Goal: Task Accomplishment & Management: Manage account settings

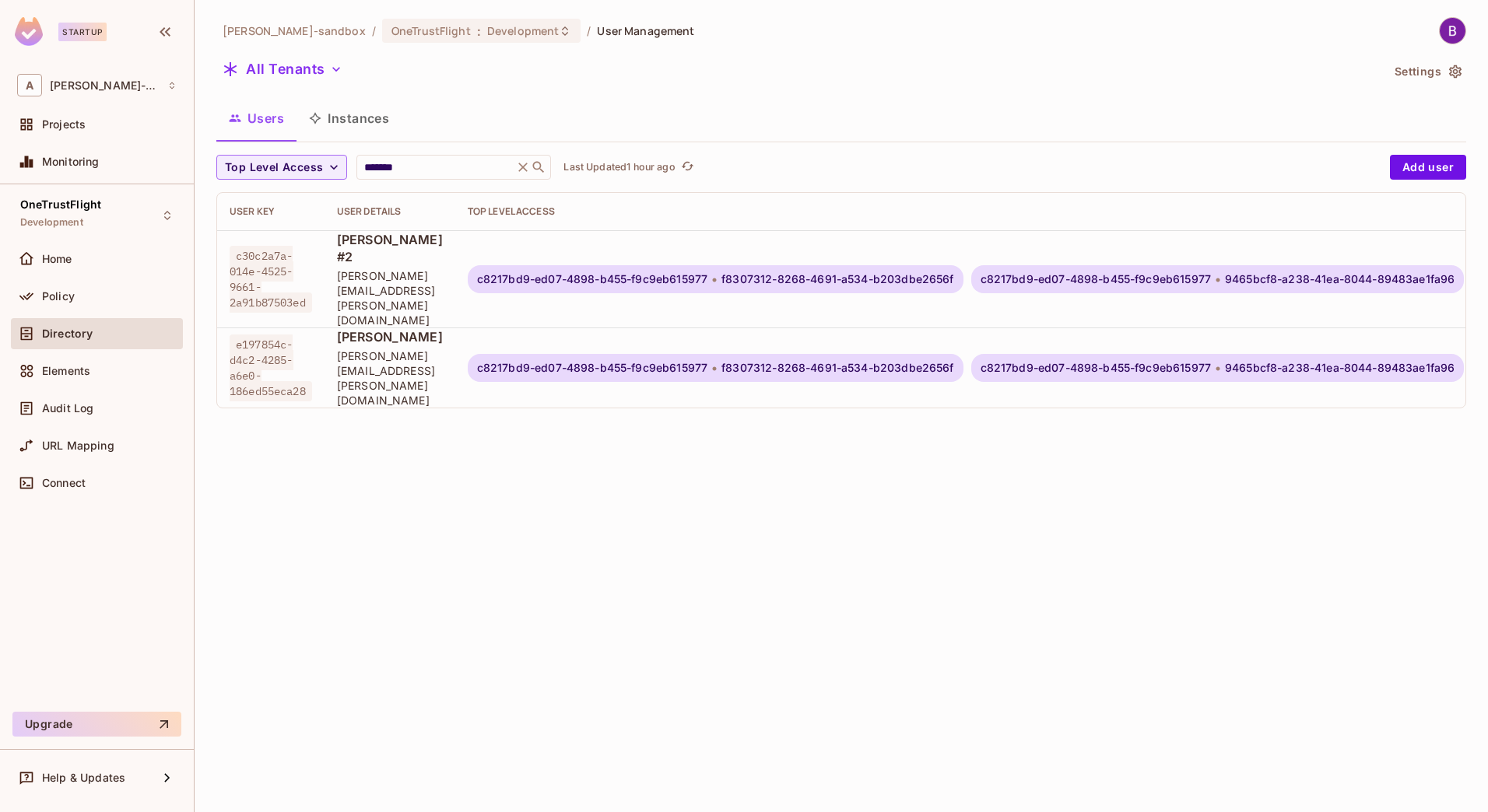
click at [703, 496] on div "alex-trustflight-sandbox / OneTrustFlight : Development / User Management All T…" at bounding box center [841, 406] width 1294 height 812
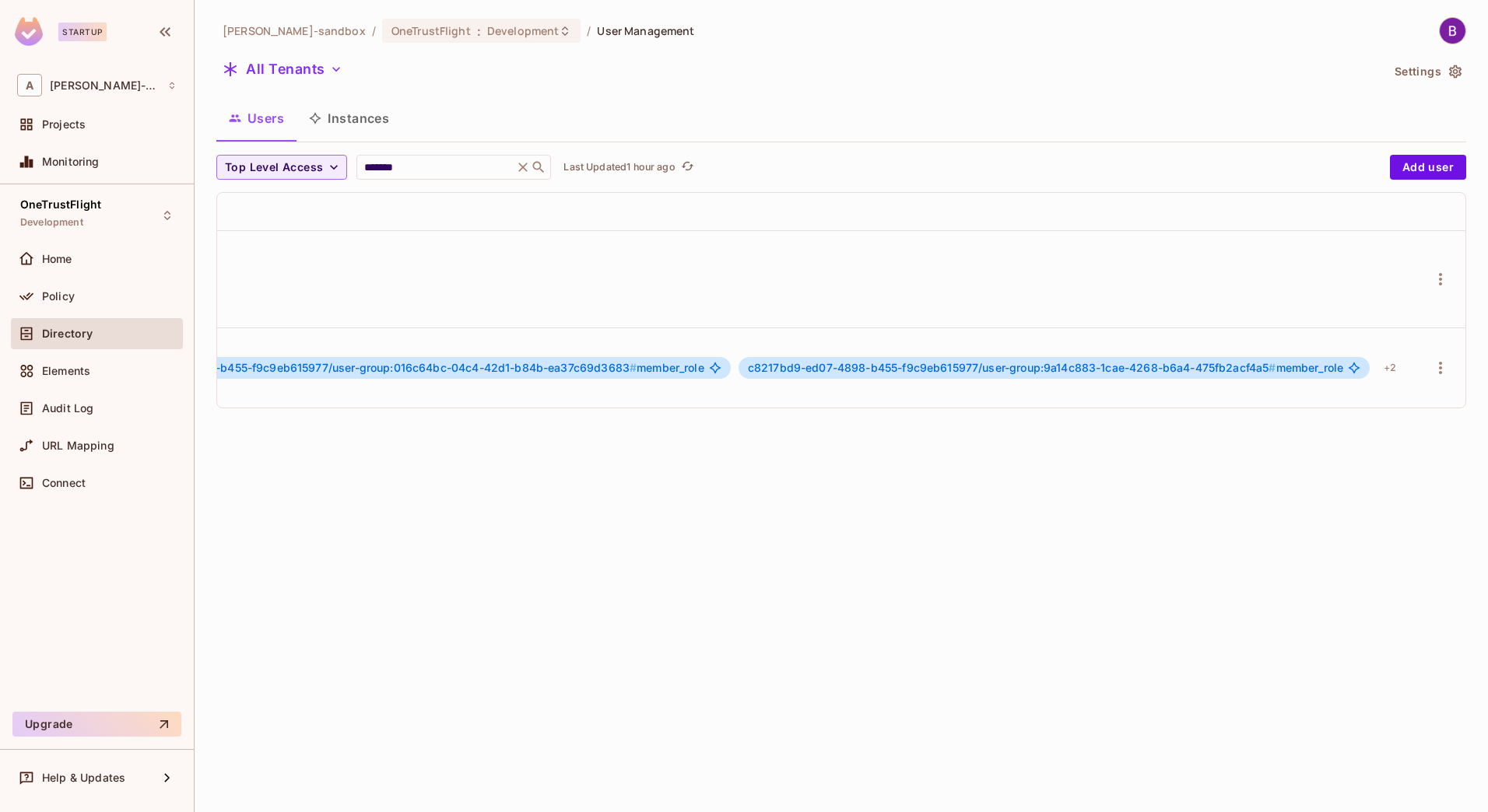
scroll to position [0, 1506]
click at [1431, 359] on icon "button" at bounding box center [1440, 368] width 19 height 19
click at [1370, 409] on li "Top Level Roles" at bounding box center [1357, 395] width 145 height 34
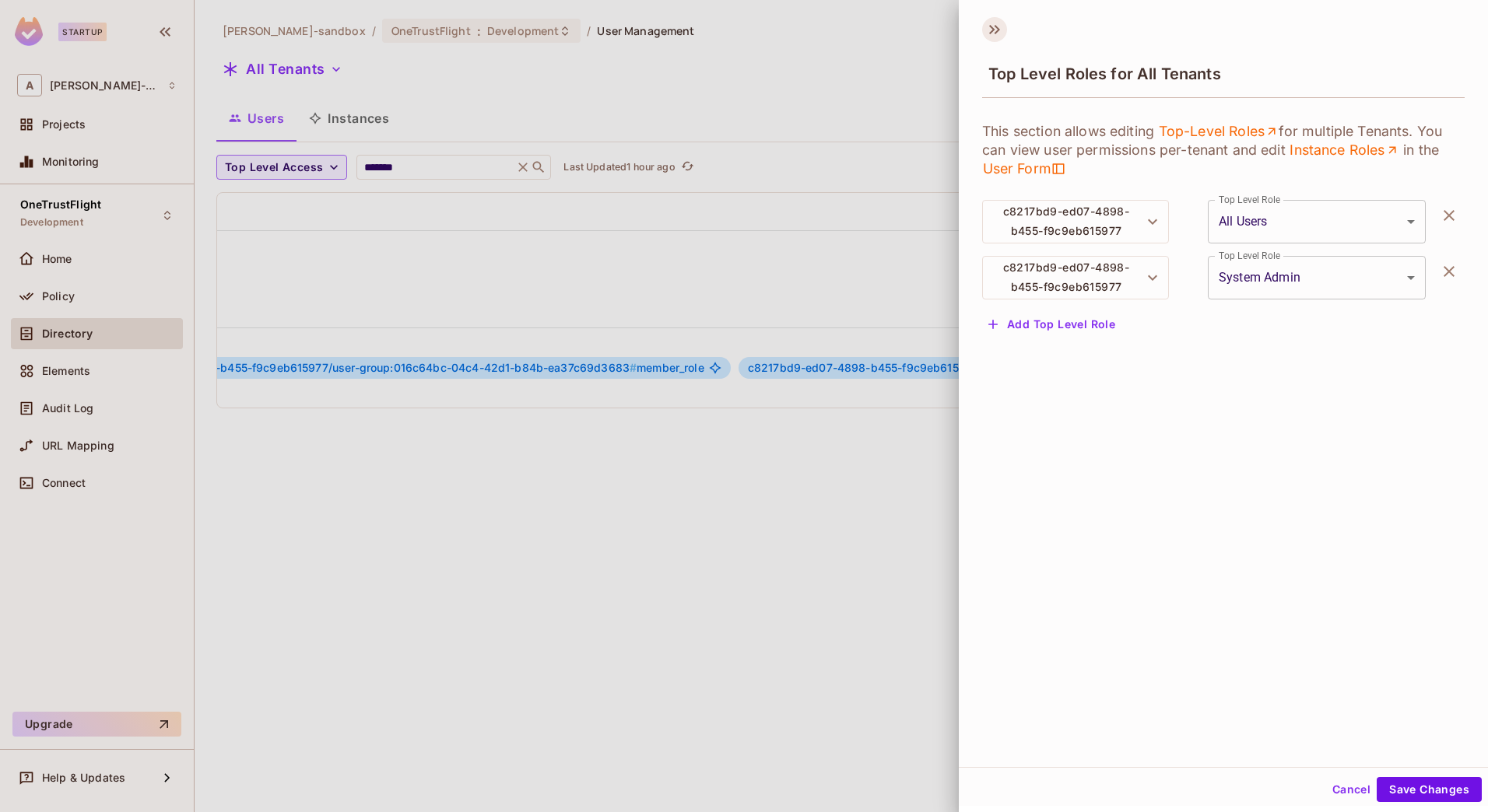
click at [989, 24] on icon at bounding box center [995, 30] width 25 height 25
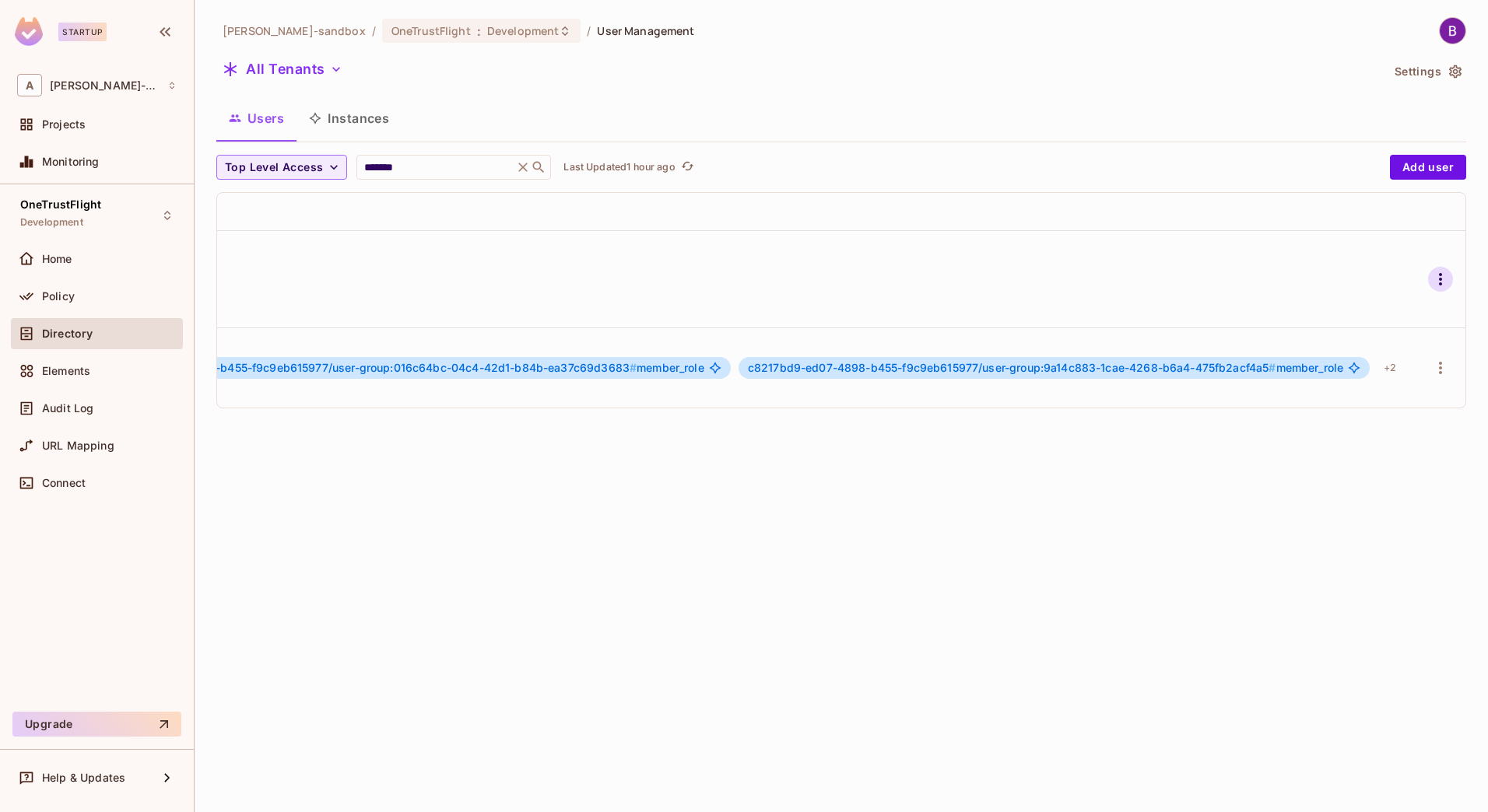
click at [1431, 270] on icon "button" at bounding box center [1440, 279] width 19 height 19
click at [1361, 339] on div "Top Level Roles" at bounding box center [1371, 332] width 84 height 16
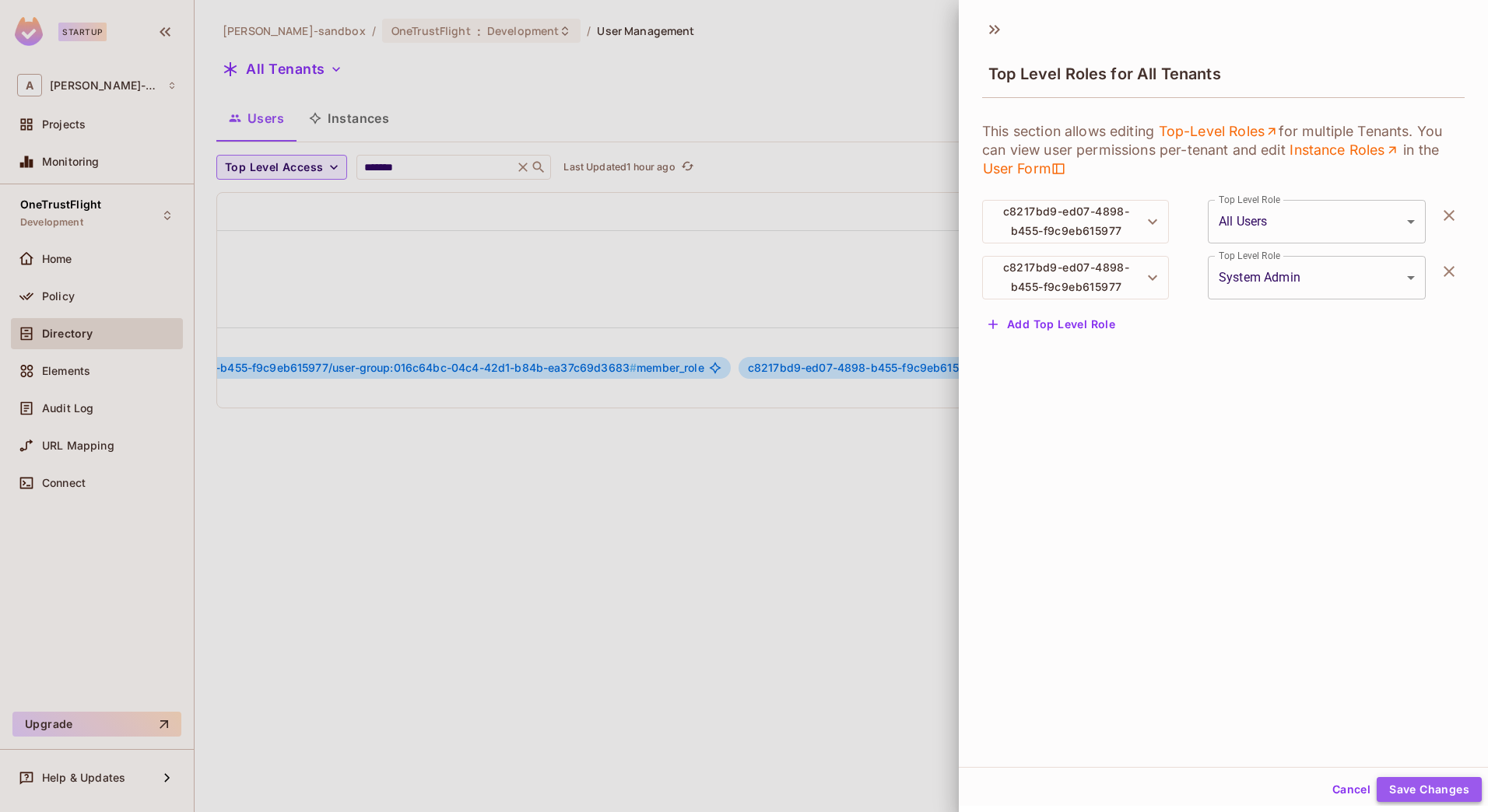
click at [1417, 786] on button "Save Changes" at bounding box center [1429, 790] width 105 height 25
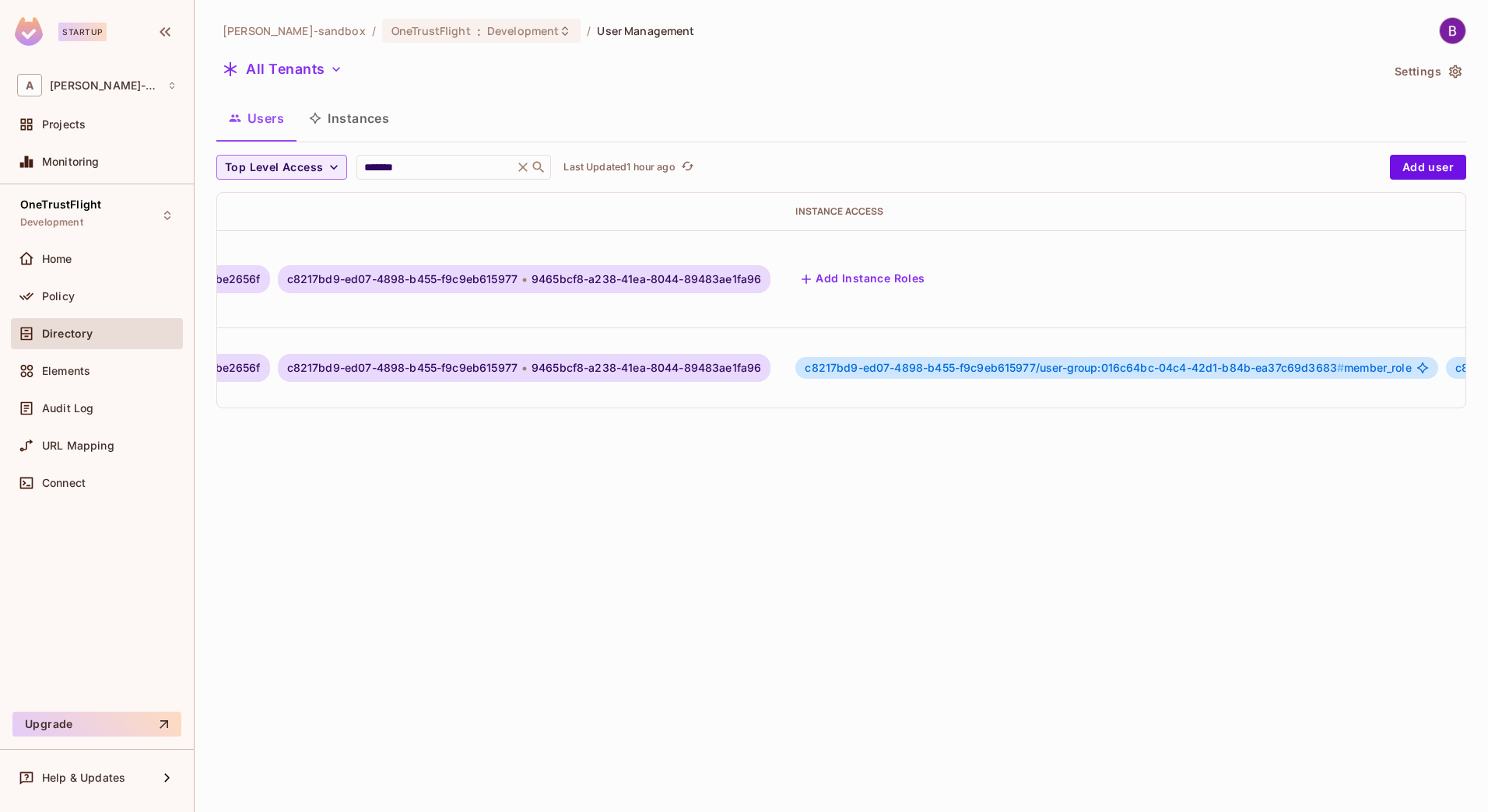
scroll to position [0, 0]
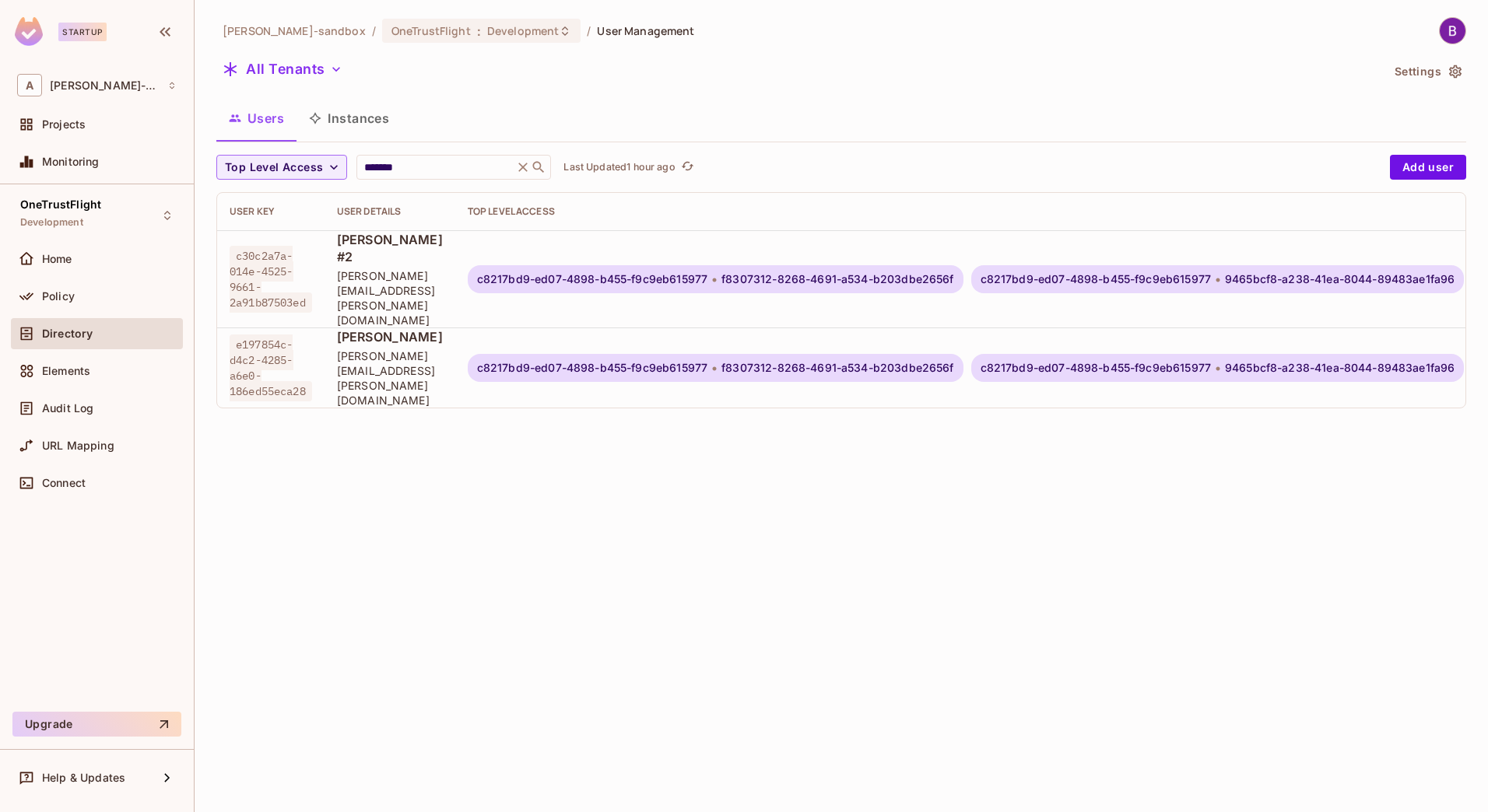
click at [1447, 40] on img at bounding box center [1452, 31] width 26 height 26
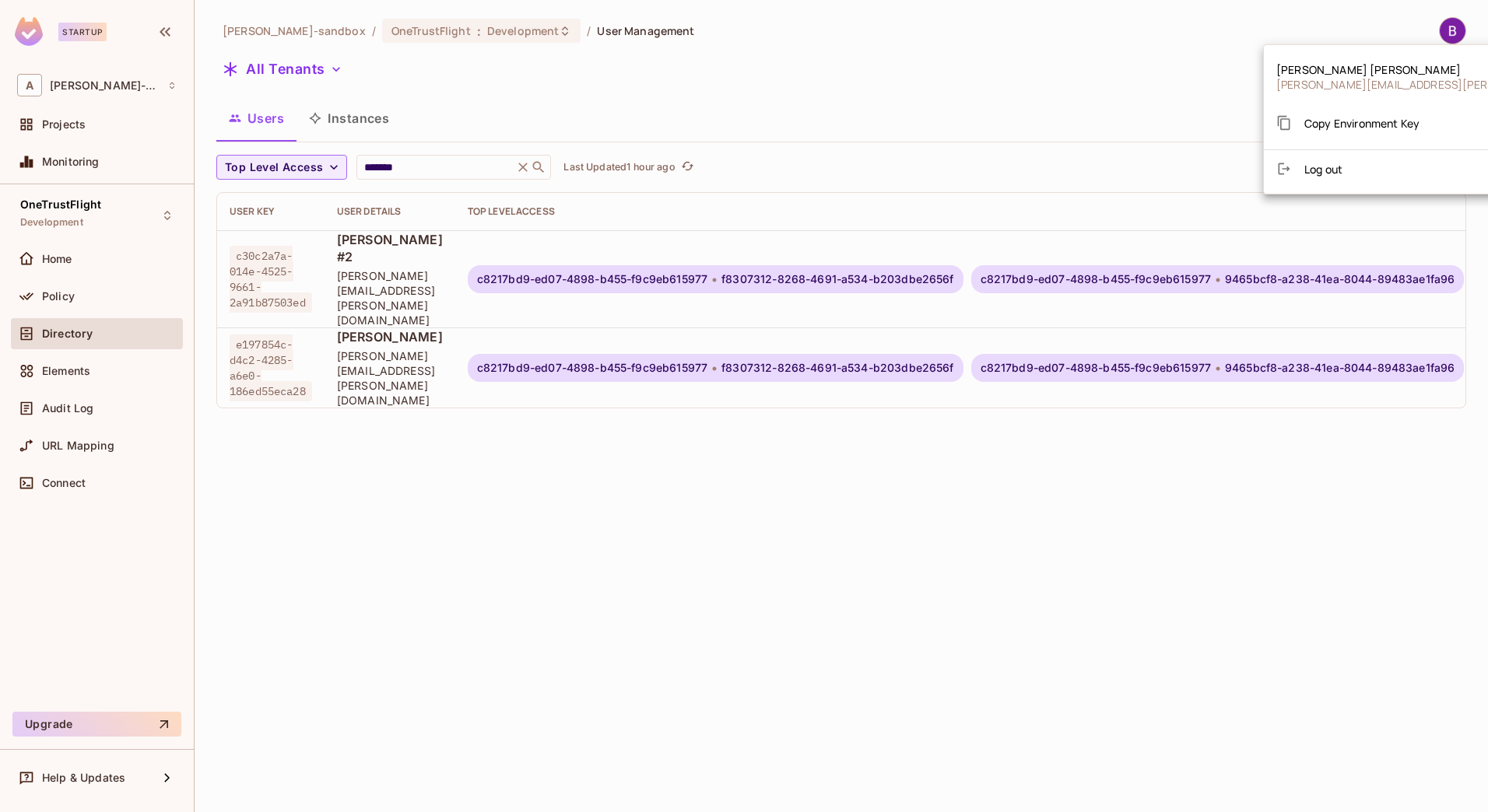
click at [1380, 116] on span "Copy Environment Key" at bounding box center [1362, 123] width 115 height 15
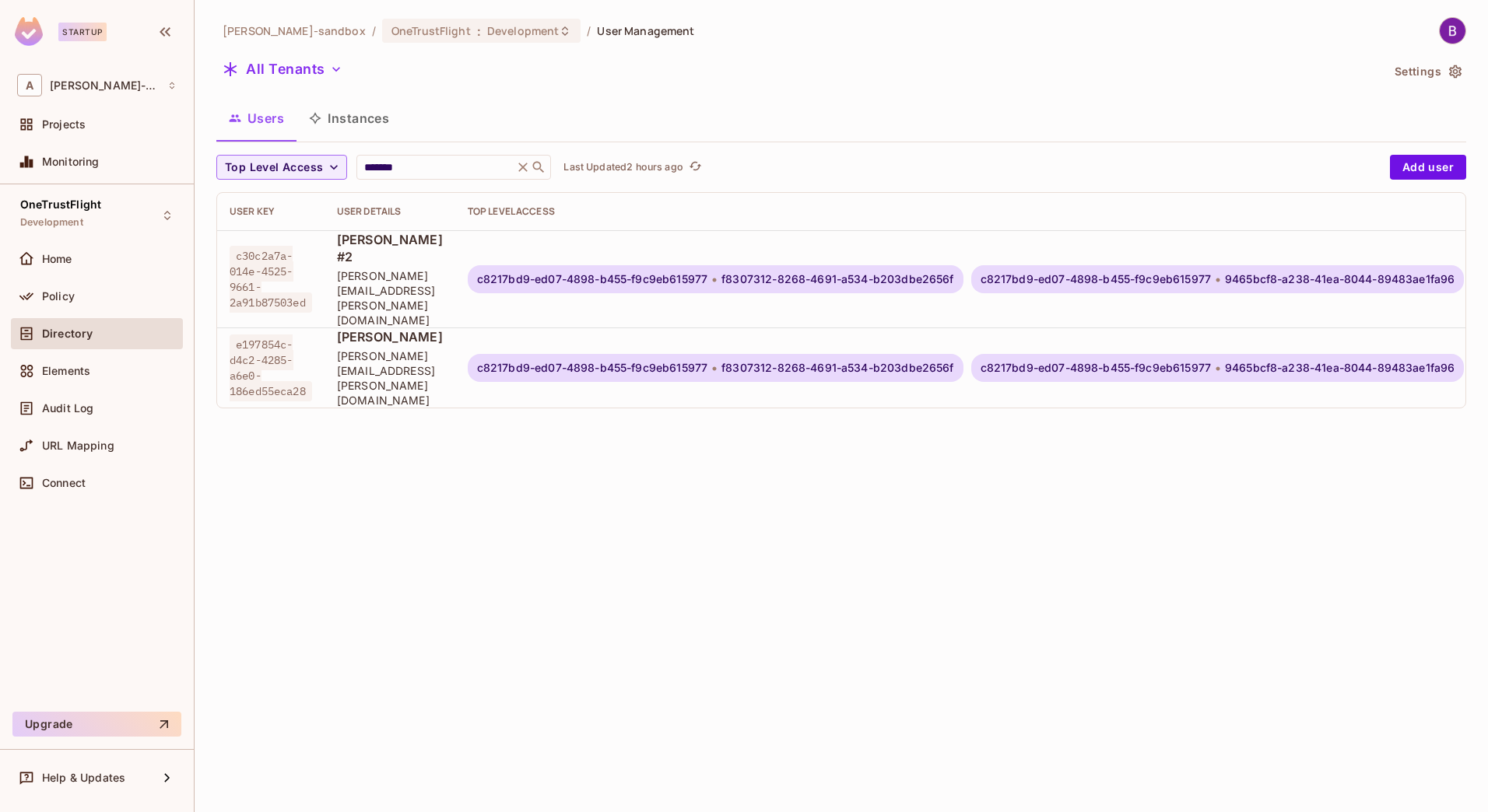
click at [443, 268] on span "[PERSON_NAME][EMAIL_ADDRESS][PERSON_NAME][DOMAIN_NAME]" at bounding box center [390, 298] width 106 height 59
click at [247, 246] on span "c30c2a7a-014e-4525-9661-2a91b87503ed" at bounding box center [271, 279] width 83 height 67
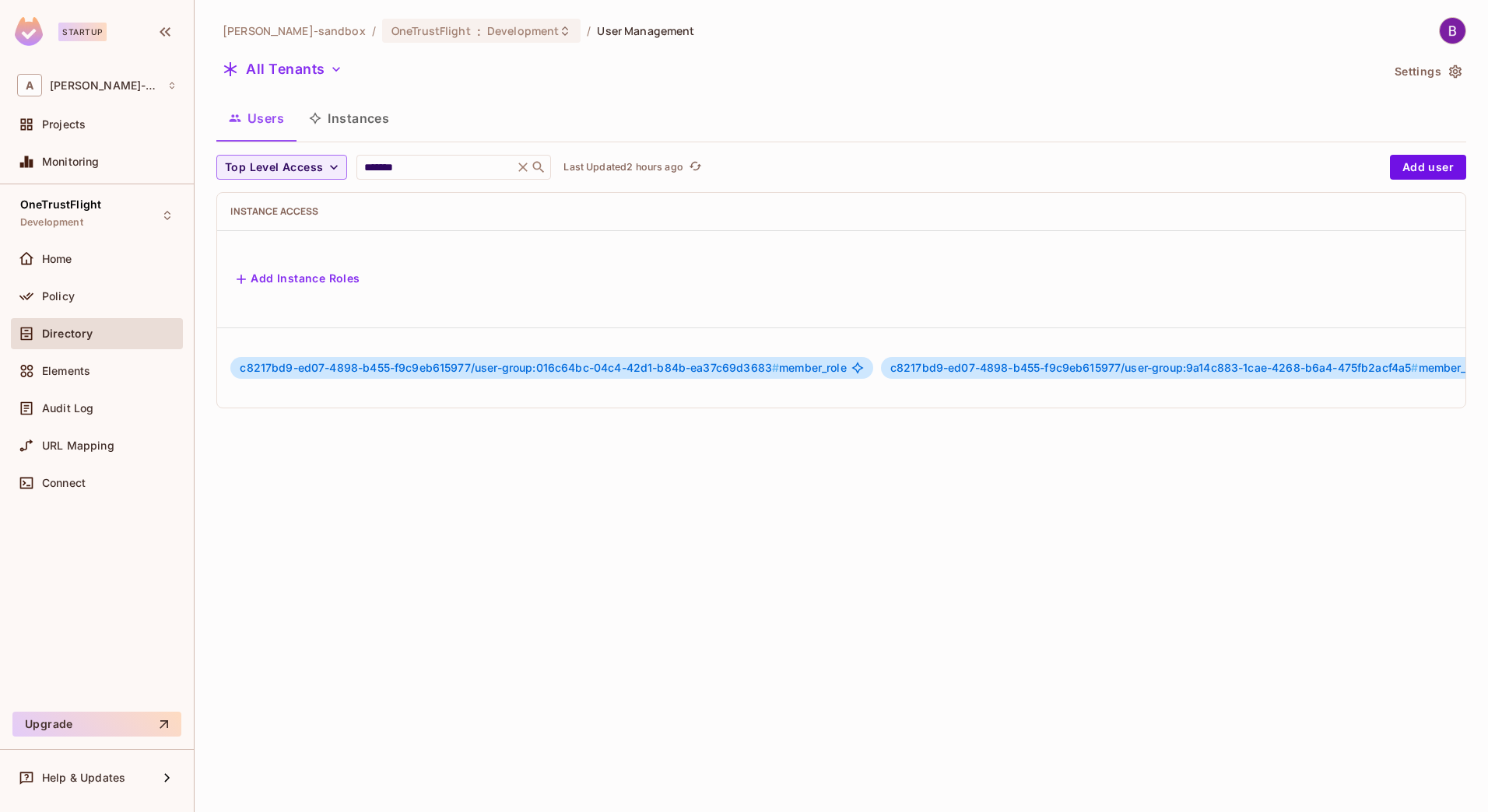
scroll to position [0, 1506]
click at [1431, 270] on icon "button" at bounding box center [1440, 279] width 19 height 19
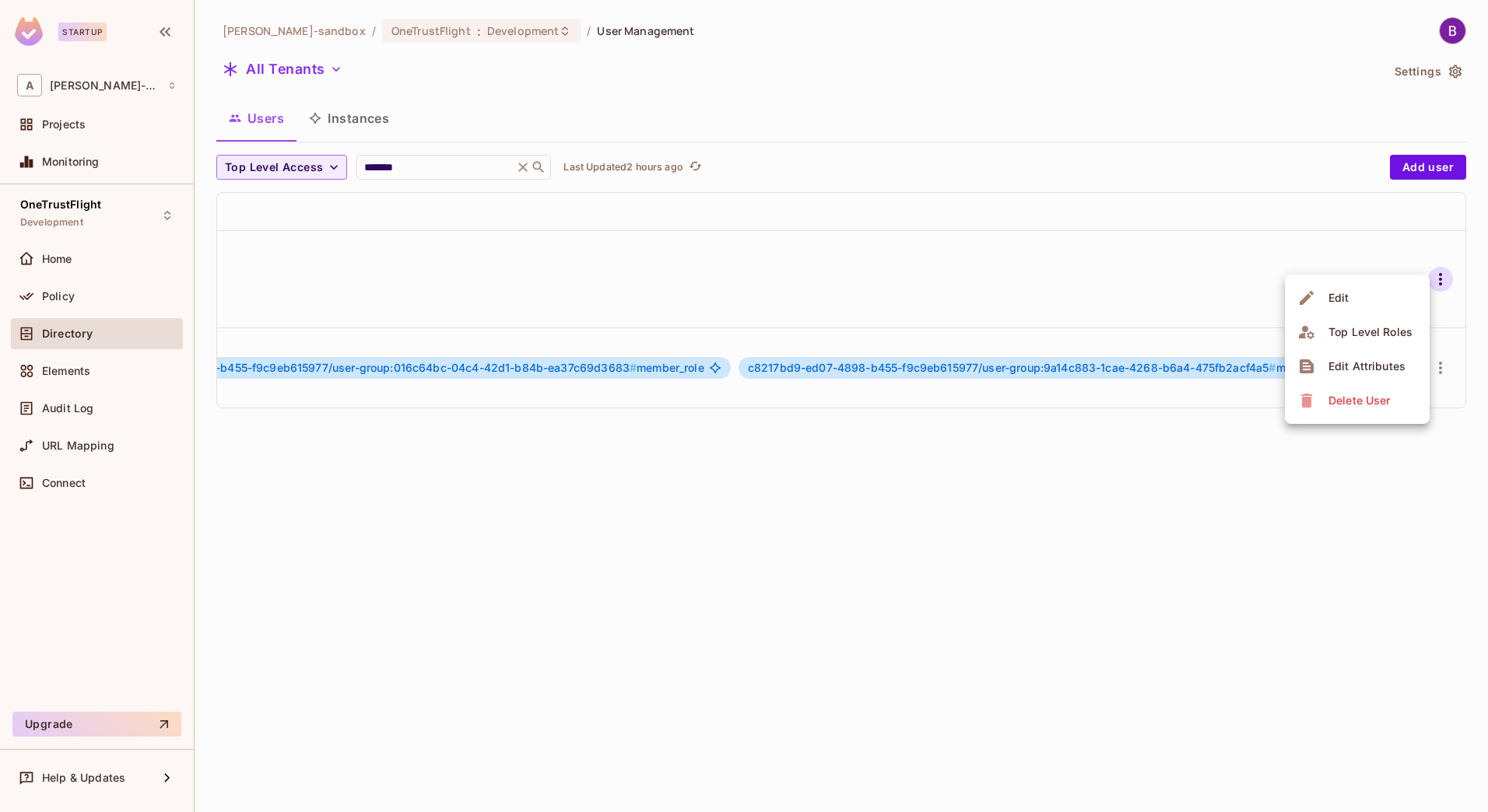
click at [1395, 295] on li "Edit" at bounding box center [1357, 297] width 145 height 34
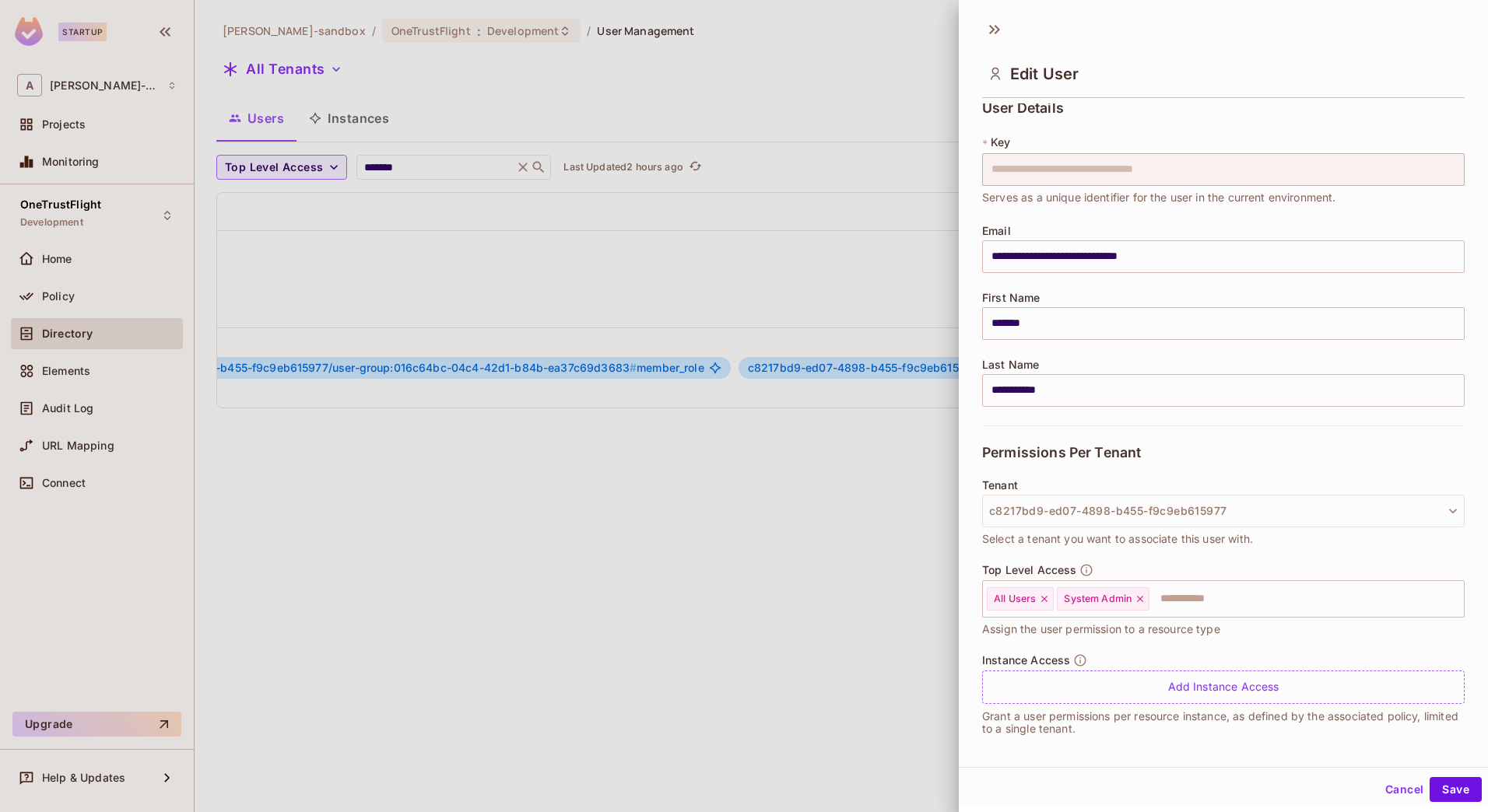
scroll to position [16, 0]
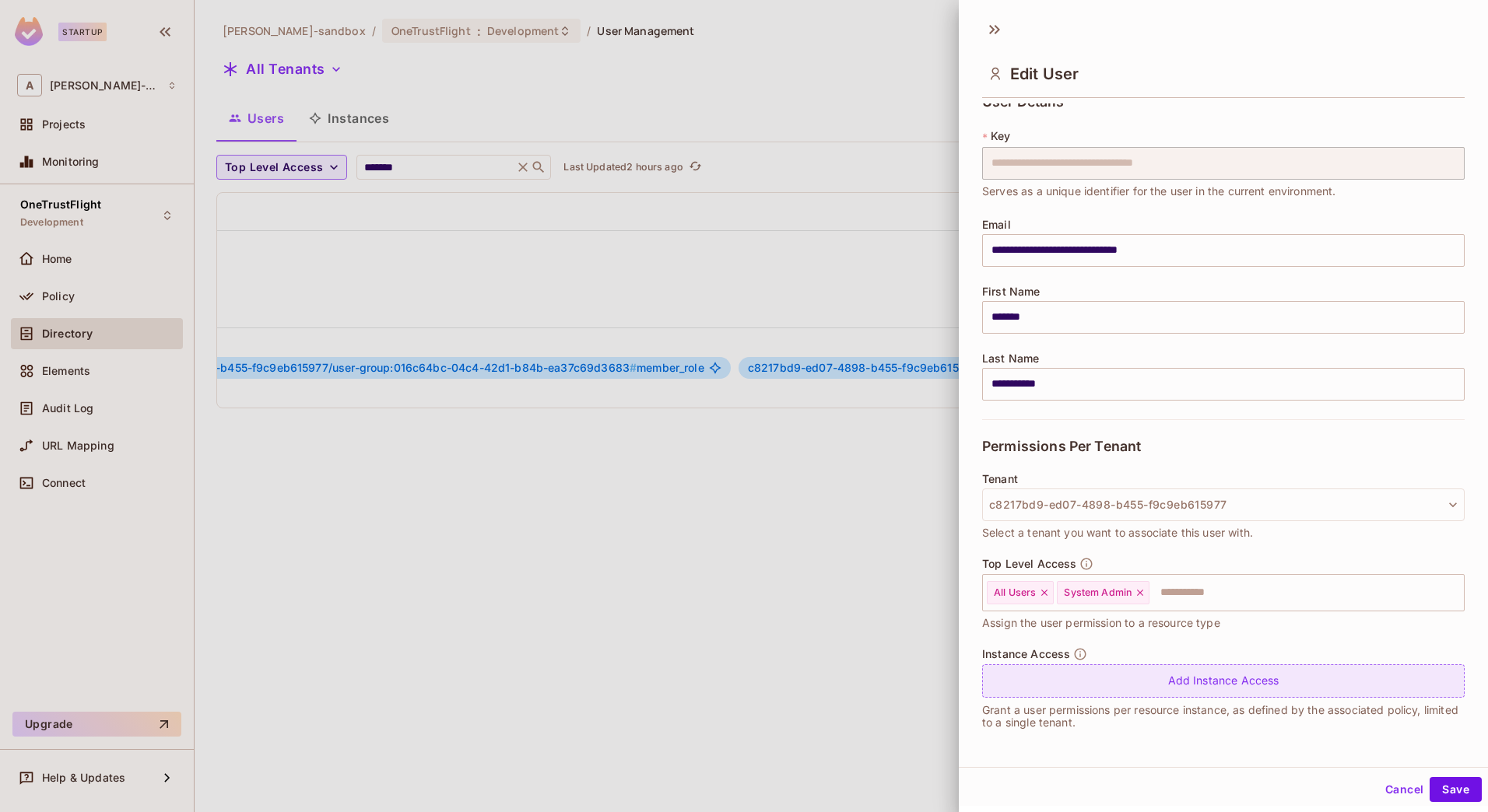
click at [1215, 675] on div "Add Instance Access" at bounding box center [1224, 681] width 483 height 34
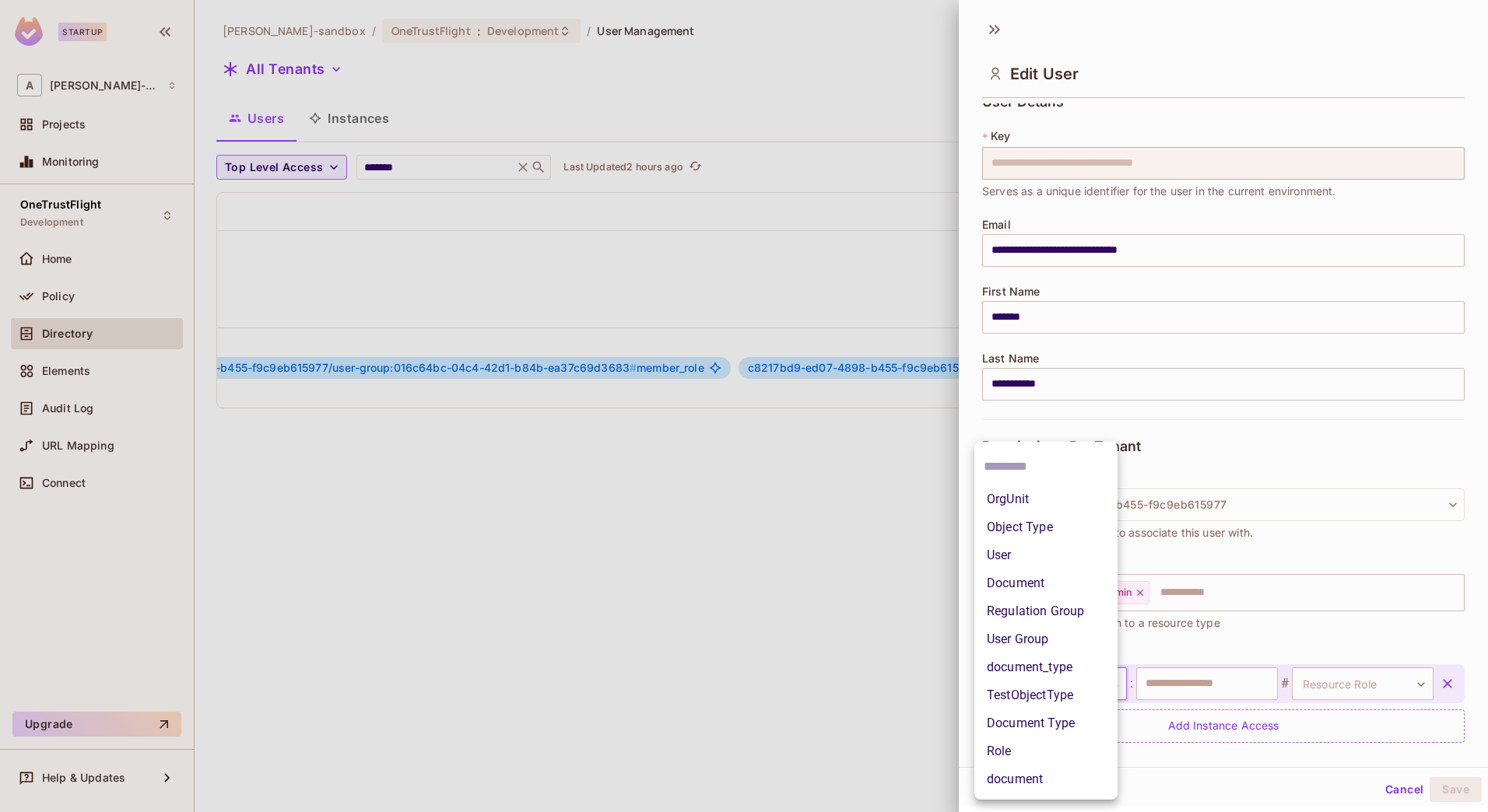
click at [1088, 696] on body "Startup A alex-trustflight-sandbox Projects Monitoring OneTrustFlight Developme…" at bounding box center [744, 406] width 1488 height 812
click at [1000, 754] on li "Role" at bounding box center [1045, 752] width 143 height 28
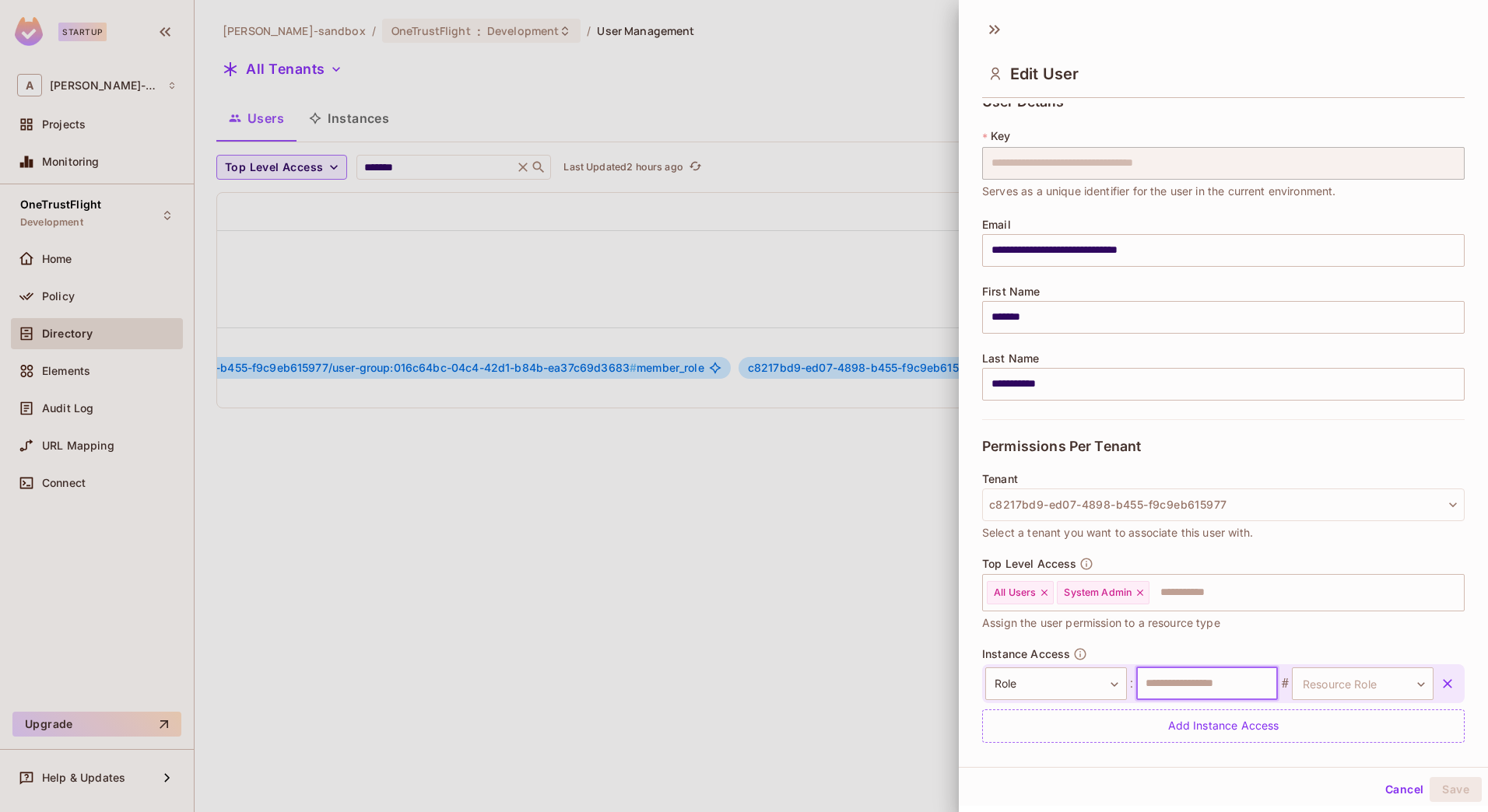
click at [1196, 691] on input "text" at bounding box center [1206, 684] width 141 height 33
click at [1319, 692] on body "Startup A alex-trustflight-sandbox Projects Monitoring OneTrustFlight Developme…" at bounding box center [744, 406] width 1488 height 812
click at [1326, 680] on div at bounding box center [744, 406] width 1488 height 812
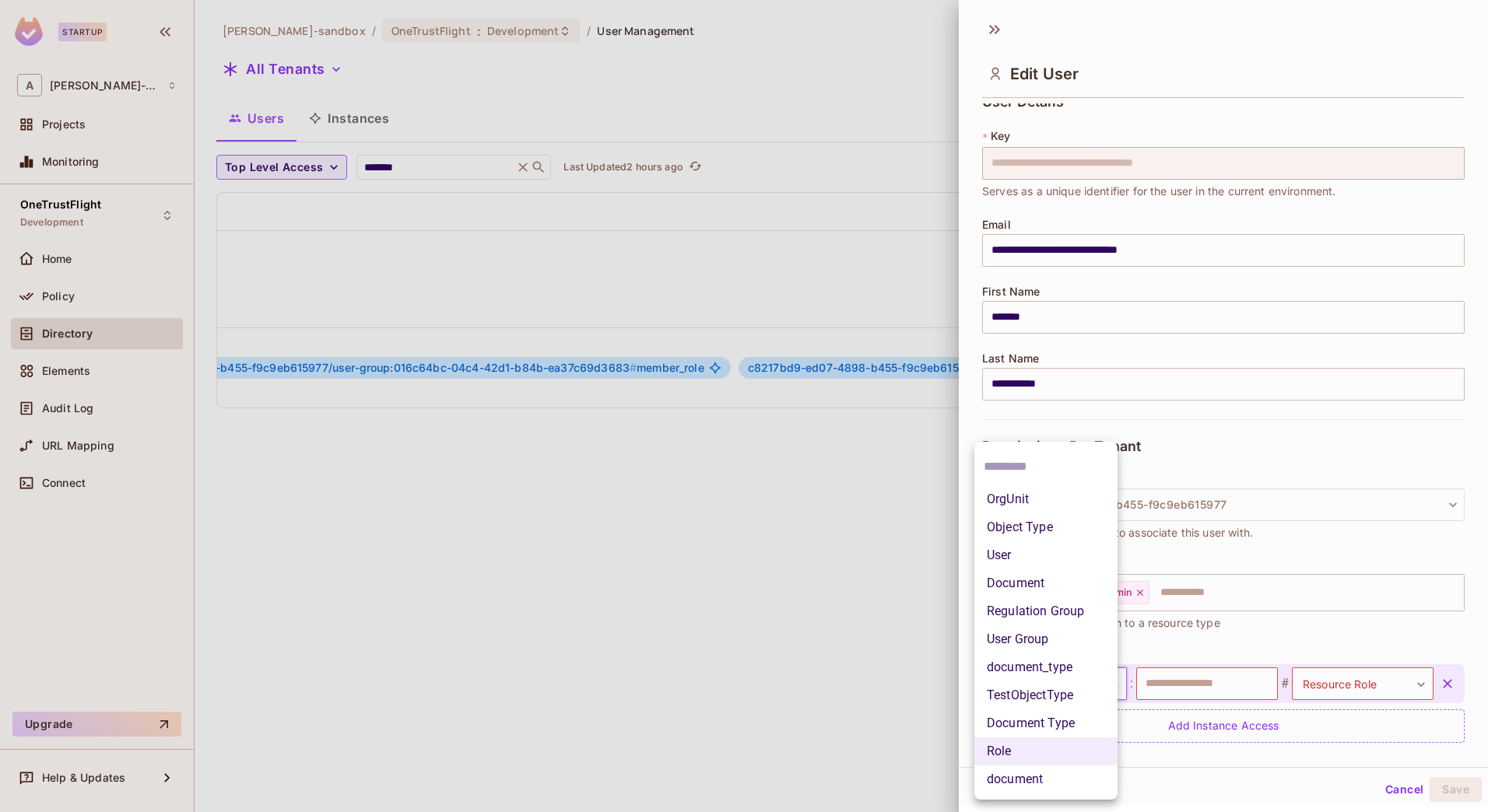
click at [1053, 683] on body "Startup A alex-trustflight-sandbox Projects Monitoring OneTrustFlight Developme…" at bounding box center [744, 406] width 1488 height 812
click at [1028, 472] on input "text" at bounding box center [1046, 467] width 125 height 25
click at [1396, 805] on div at bounding box center [744, 406] width 1488 height 812
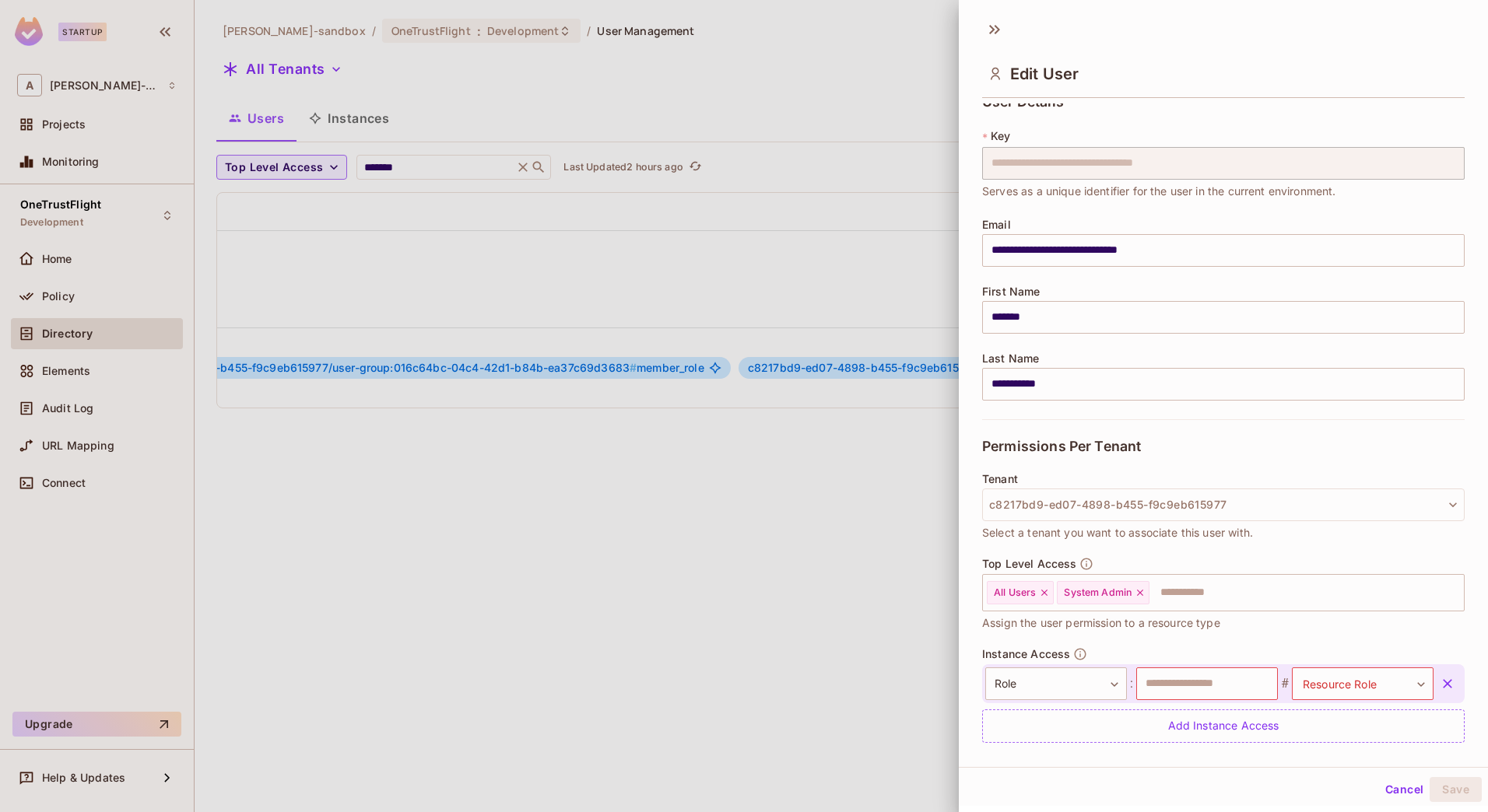
click at [1386, 791] on div "OrgUnit Object Type User Document Regulation Group User Group document_type Tes…" at bounding box center [744, 406] width 1488 height 812
click at [1384, 787] on button "Cancel" at bounding box center [1404, 790] width 50 height 25
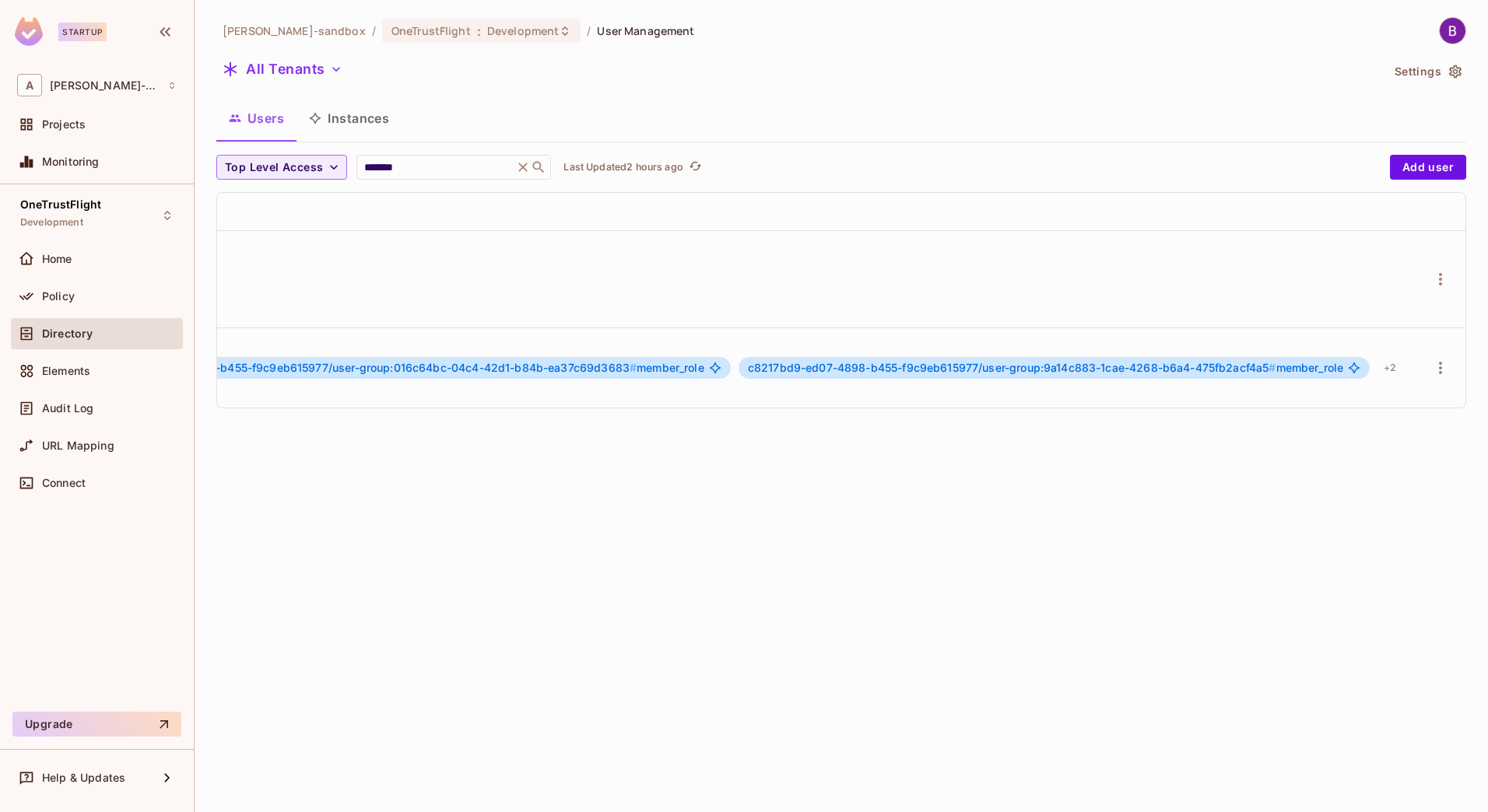
click at [883, 357] on div "c8217bd9-ed07-4898-b455-f9c9eb615977/user-group:9a14c883-1cae-4268-b6a4-475fb2a…" at bounding box center [1054, 368] width 631 height 21
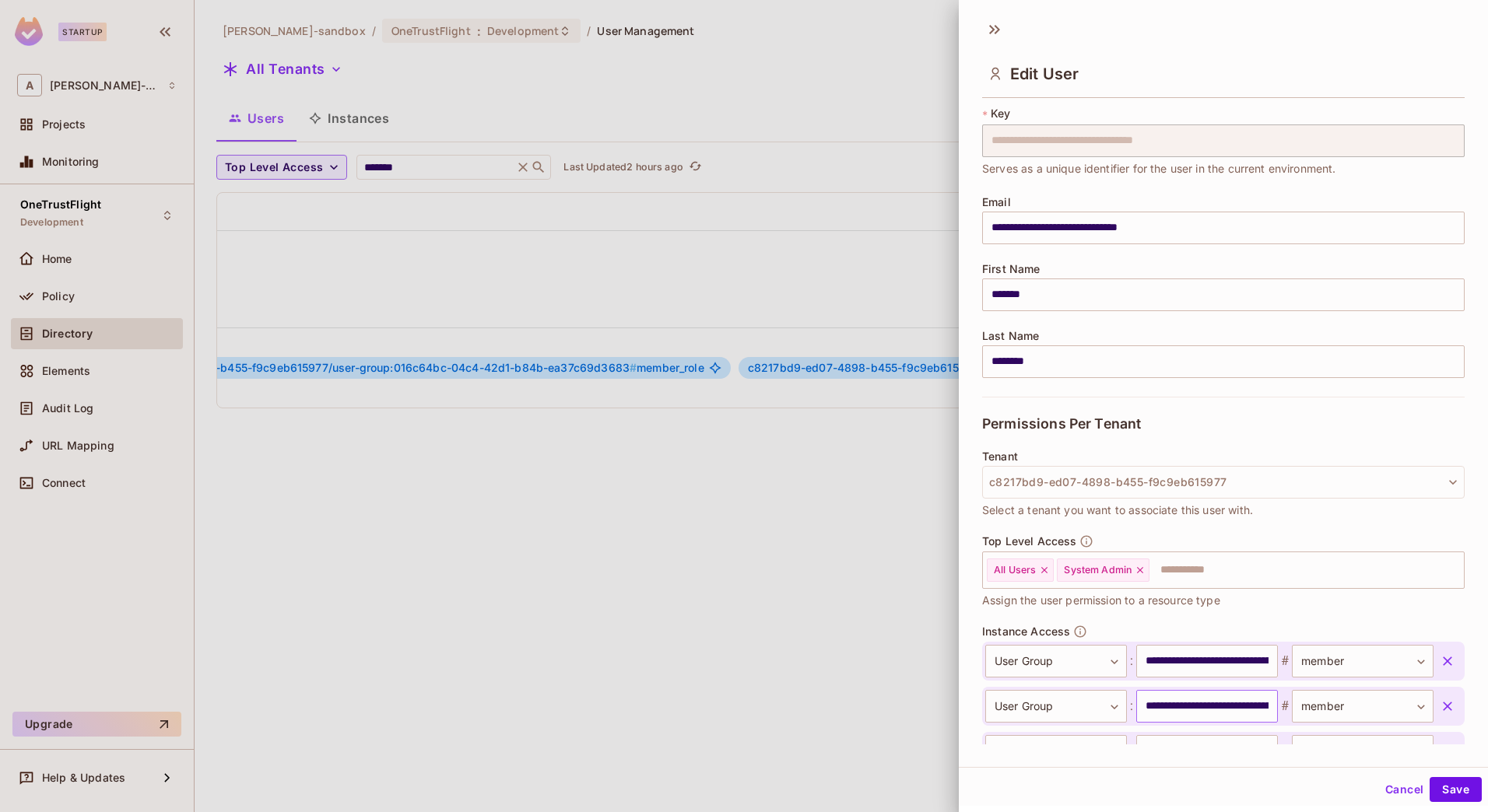
scroll to position [0, 0]
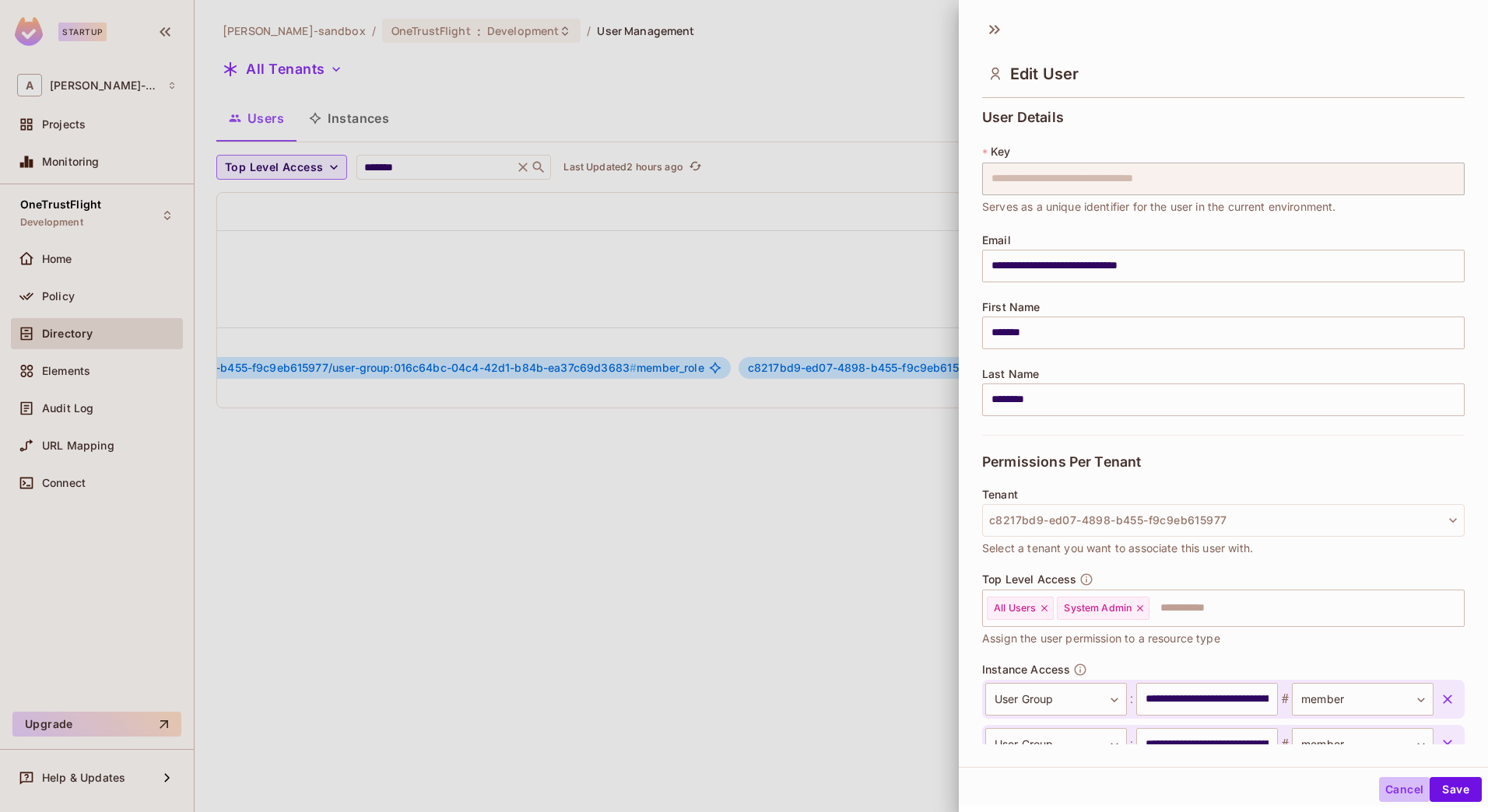
click at [1385, 781] on button "Cancel" at bounding box center [1404, 790] width 50 height 25
